Goal: Find specific page/section: Find specific page/section

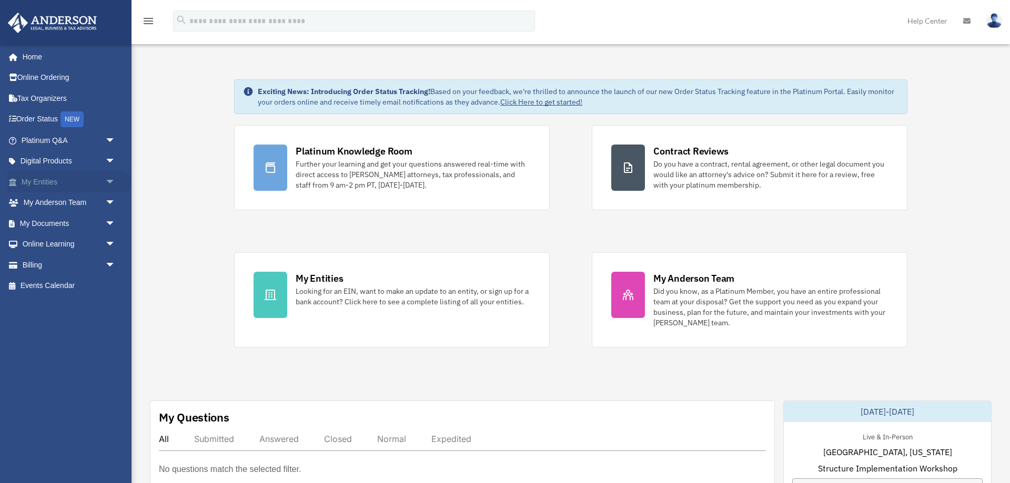
click at [45, 181] on link "My Entities arrow_drop_down" at bounding box center [69, 181] width 124 height 21
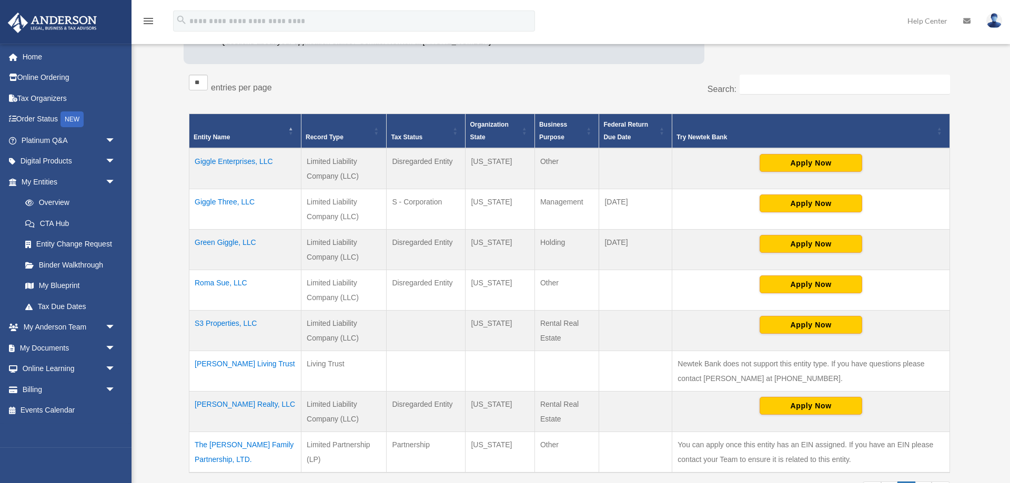
scroll to position [161, 0]
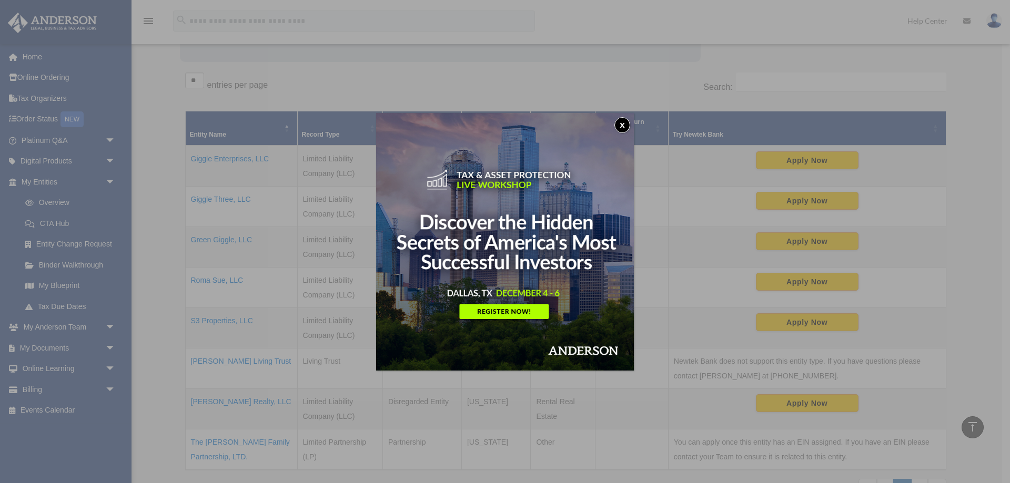
click at [623, 124] on button "x" at bounding box center [622, 125] width 16 height 16
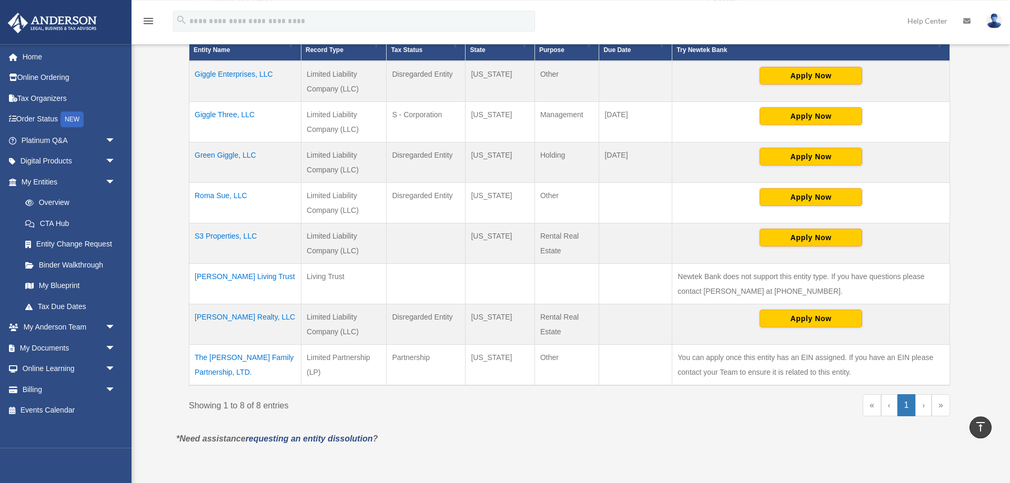
scroll to position [215, 0]
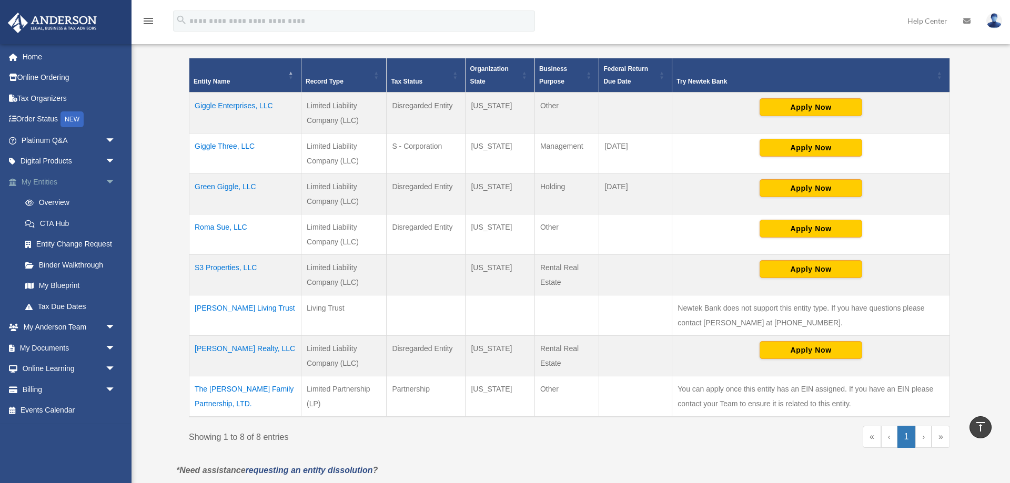
click at [108, 181] on span "arrow_drop_down" at bounding box center [115, 182] width 21 height 22
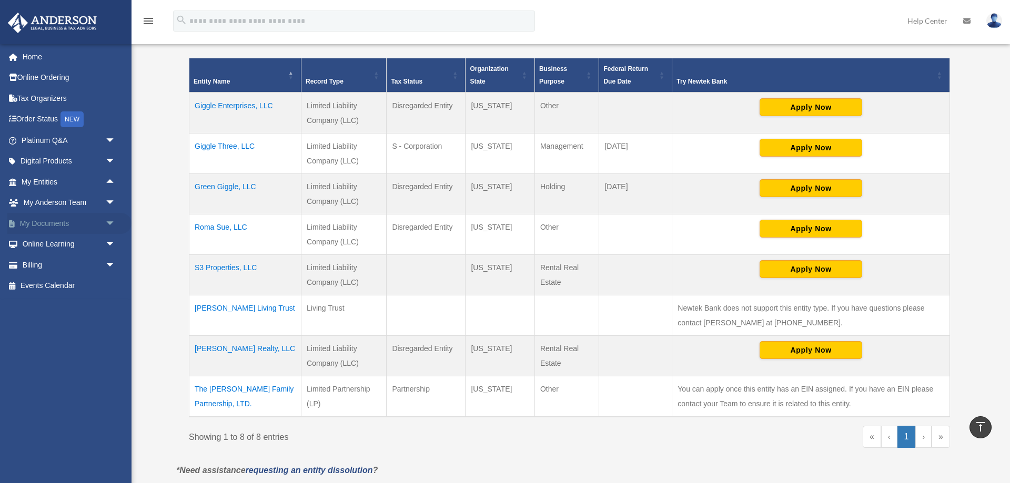
click at [109, 222] on span "arrow_drop_down" at bounding box center [115, 224] width 21 height 22
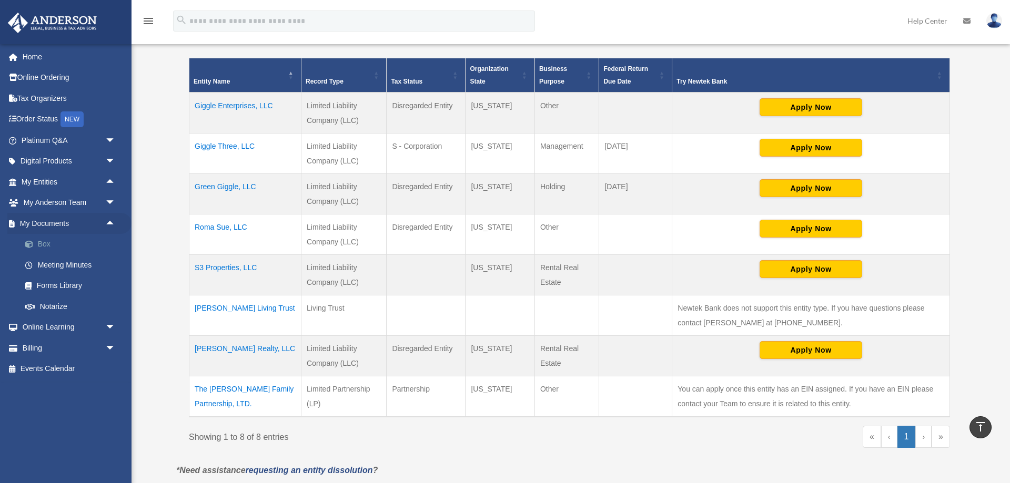
click at [43, 239] on link "Box" at bounding box center [73, 244] width 117 height 21
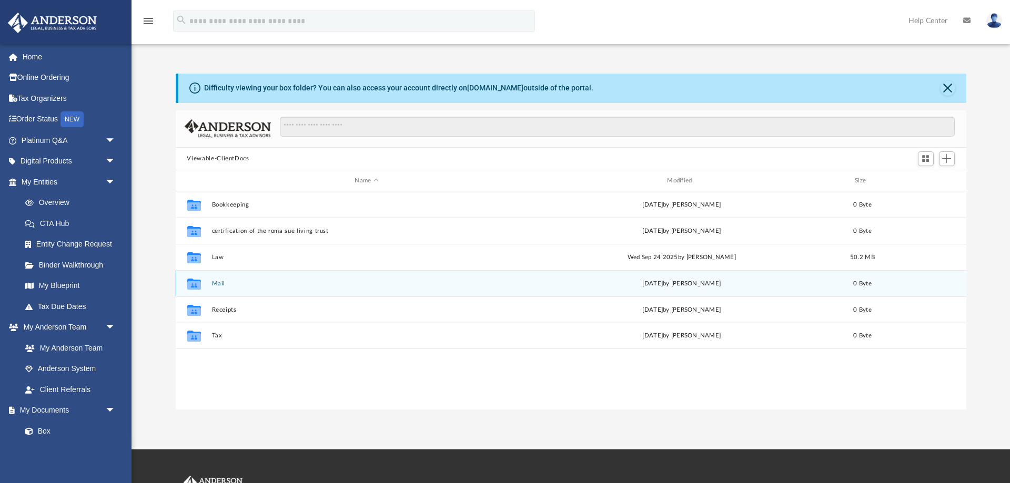
scroll to position [239, 791]
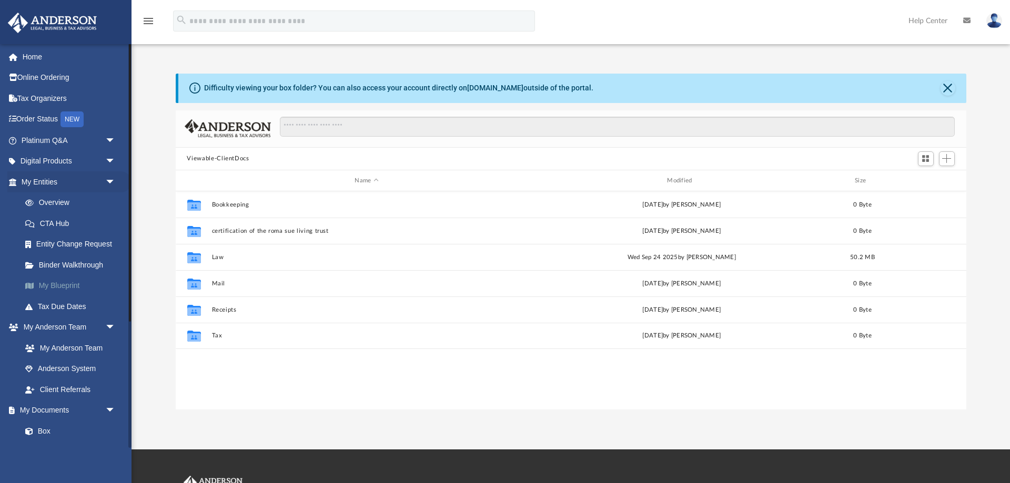
click at [67, 285] on link "My Blueprint" at bounding box center [73, 286] width 117 height 21
